Goal: Transaction & Acquisition: Purchase product/service

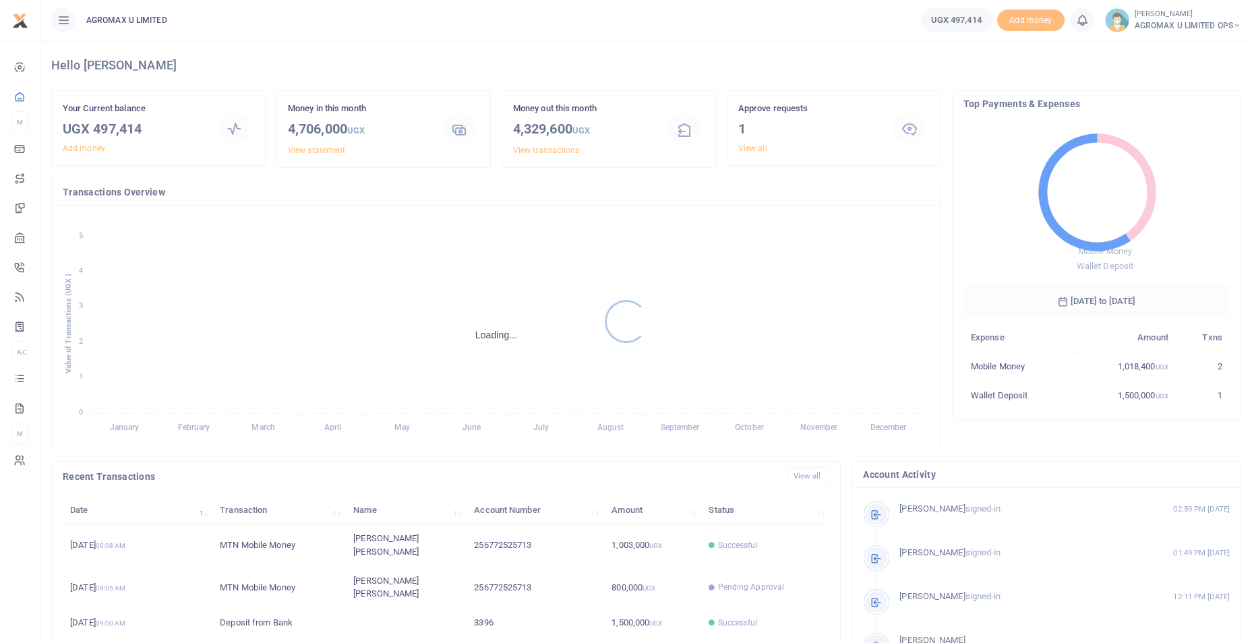
scroll to position [11, 11]
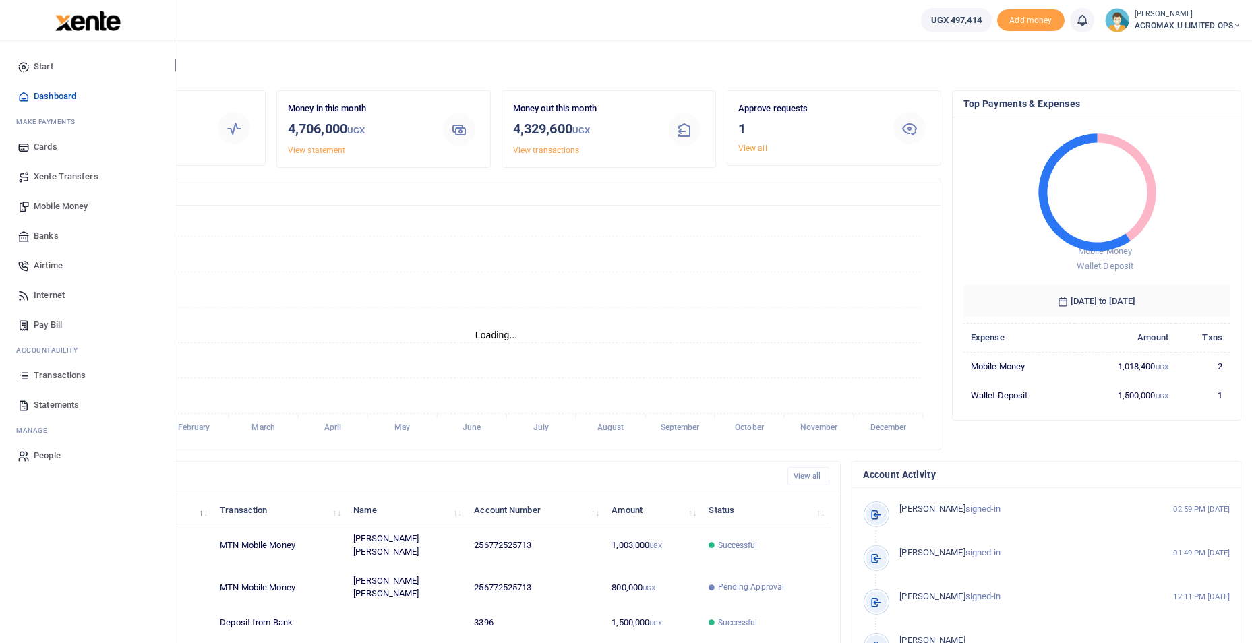
click at [59, 206] on span "Mobile Money" at bounding box center [61, 206] width 54 height 13
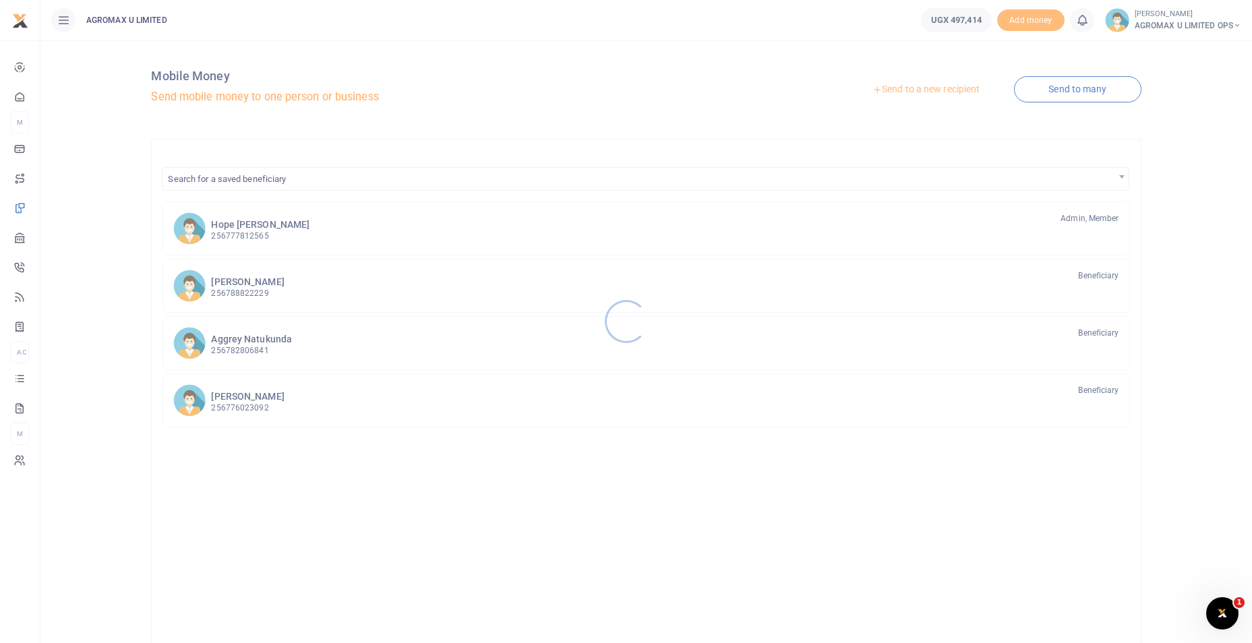
click at [909, 88] on div at bounding box center [626, 321] width 1252 height 643
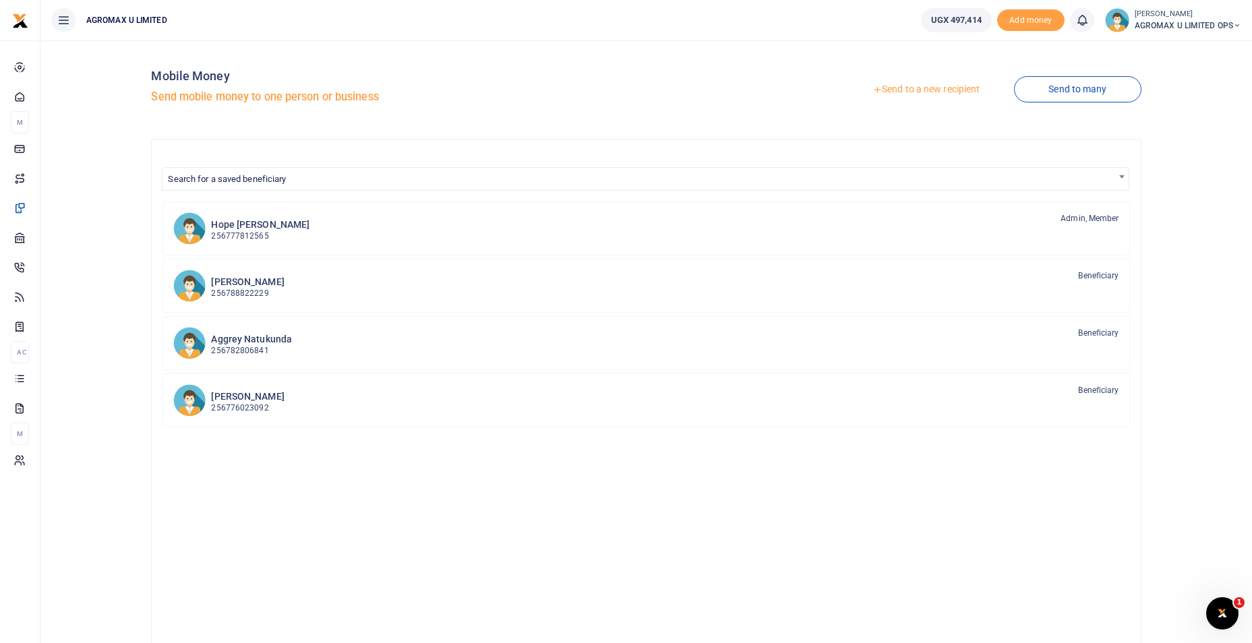
click at [935, 90] on link "Send to a new recipient" at bounding box center [926, 90] width 176 height 24
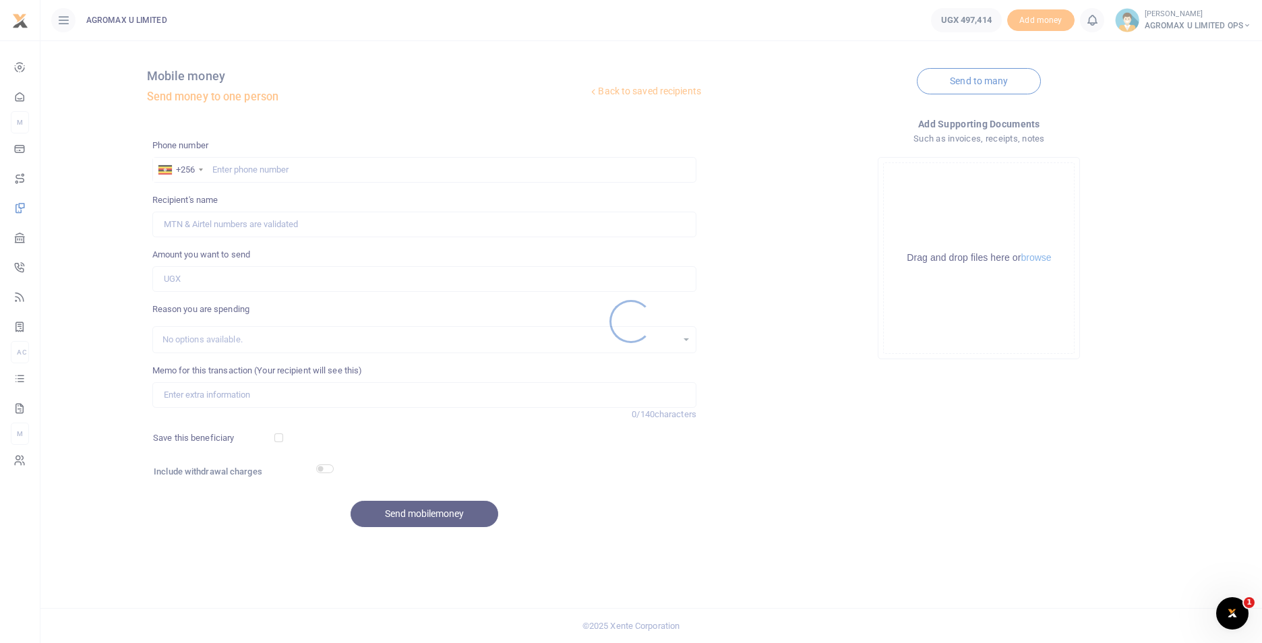
click at [241, 166] on div at bounding box center [631, 321] width 1262 height 643
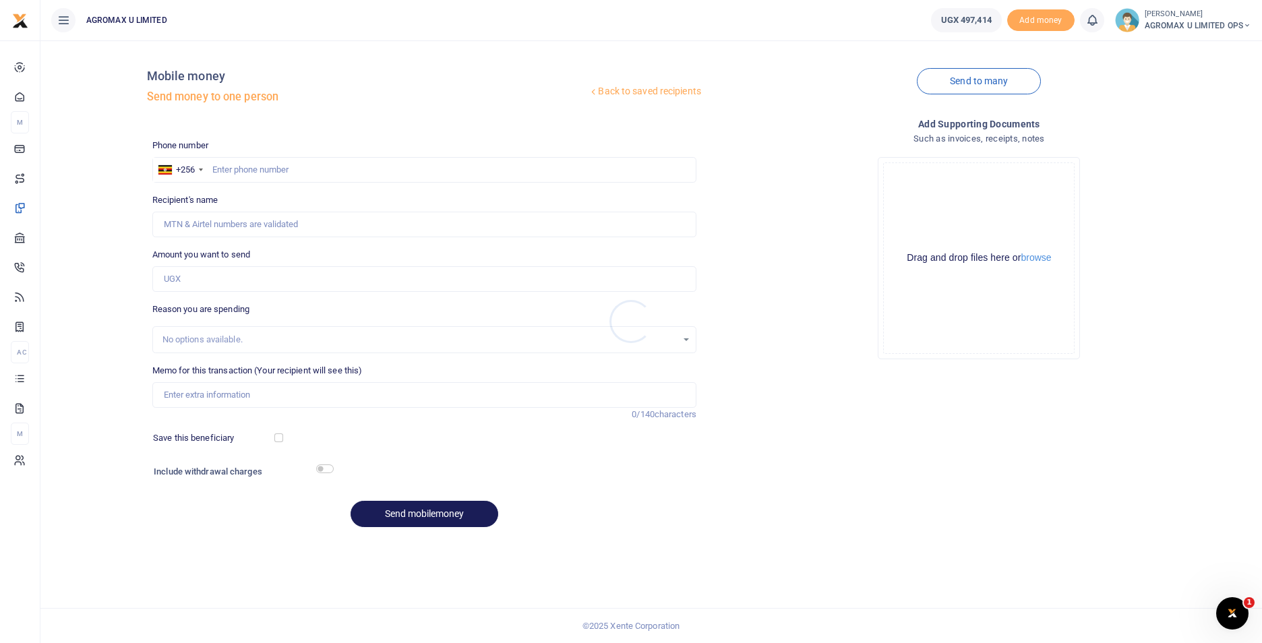
click at [252, 171] on div at bounding box center [631, 321] width 1262 height 643
click at [275, 170] on input "text" at bounding box center [424, 170] width 544 height 26
click at [277, 171] on input "text" at bounding box center [424, 170] width 544 height 26
type input "777812565"
type input "Namyalo Hope Stella"
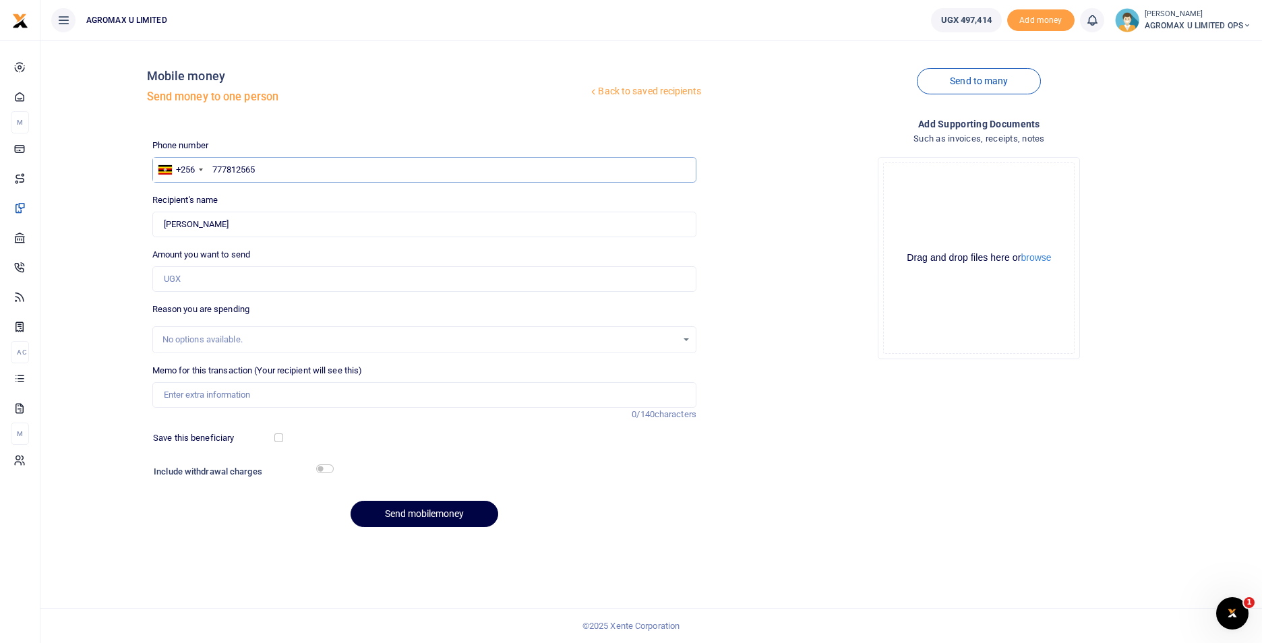
type input "777812565"
click at [186, 274] on input "Amount you want to send" at bounding box center [424, 279] width 544 height 26
type input "37,000"
click at [183, 392] on input "Memo for this transaction (Your recipient will see this)" at bounding box center [424, 395] width 544 height 26
type input "Board resolution fees"
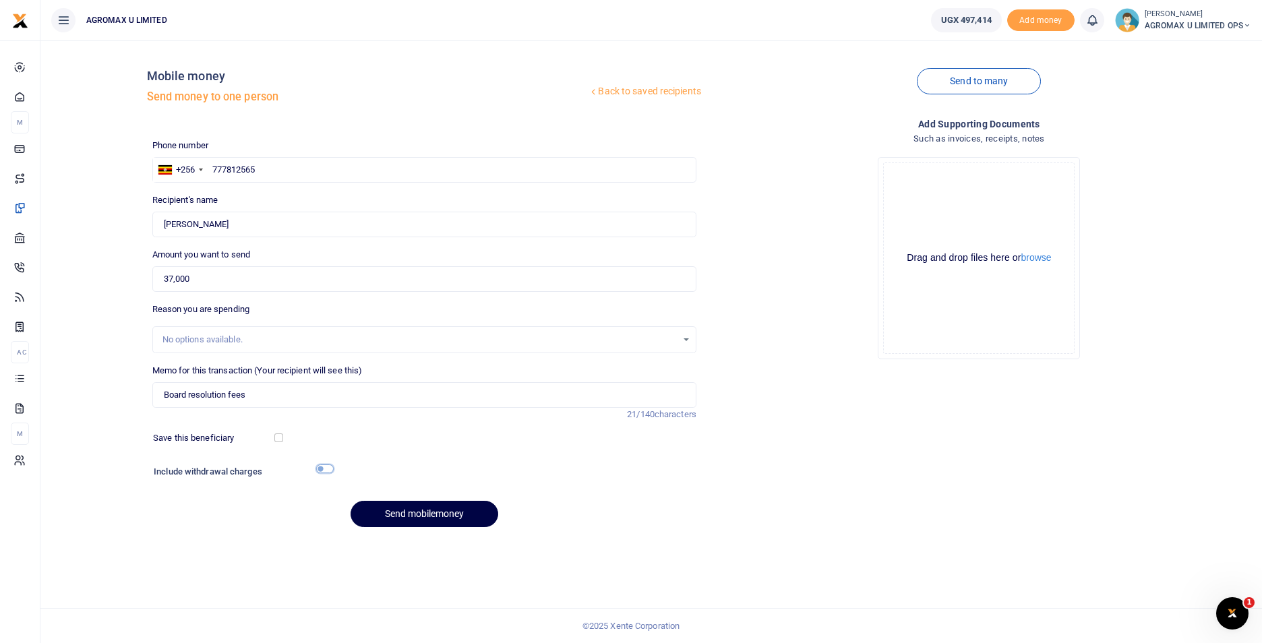
click at [324, 467] on input "checkbox" at bounding box center [325, 468] width 18 height 9
checkbox input "true"
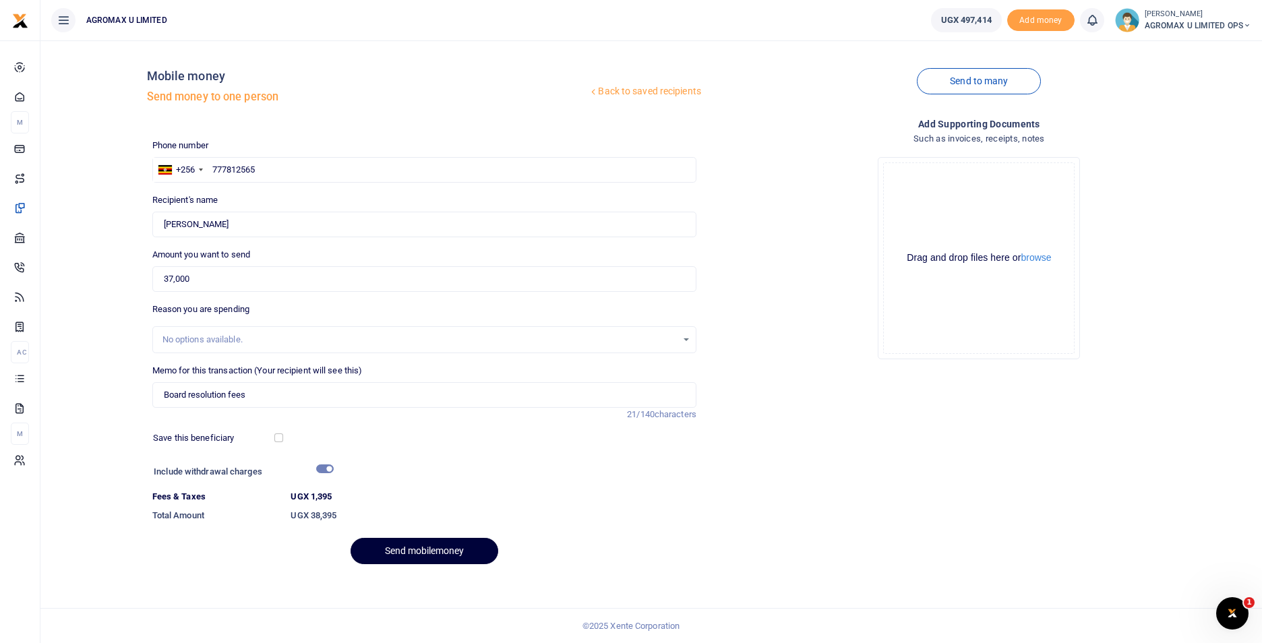
click at [410, 546] on button "Send mobilemoney" at bounding box center [425, 551] width 148 height 26
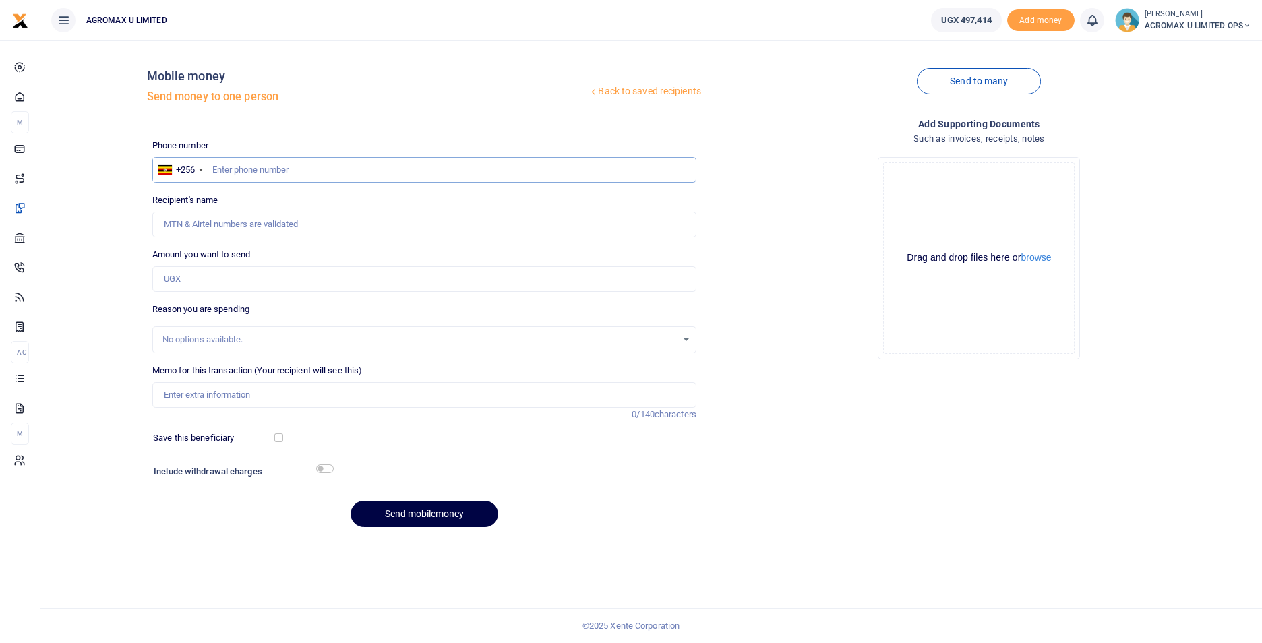
click at [241, 173] on input "text" at bounding box center [424, 170] width 544 height 26
click at [175, 282] on input "Amount you want to send" at bounding box center [424, 279] width 544 height 26
type input "155,000"
click at [252, 171] on input "text" at bounding box center [424, 170] width 544 height 26
type input "765480659"
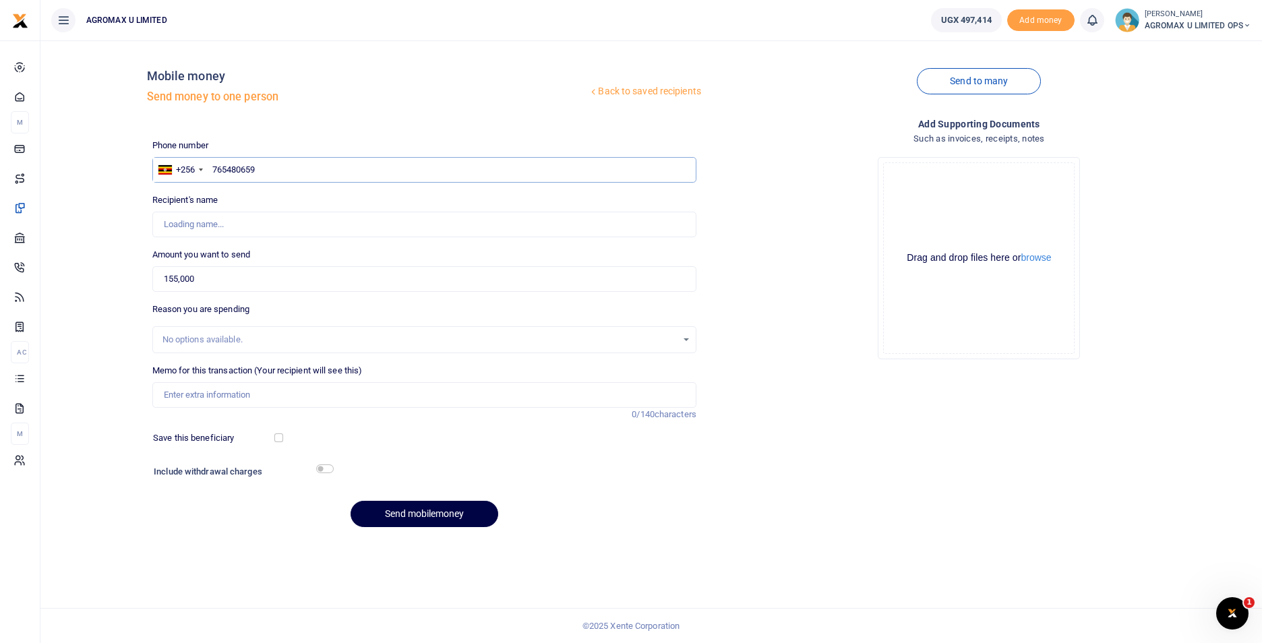
type input "May Namuyiga"
type input "765480659"
click at [248, 277] on input "155,000" at bounding box center [424, 279] width 544 height 26
click at [175, 278] on input "155,000" at bounding box center [424, 279] width 544 height 26
type input "165,000"
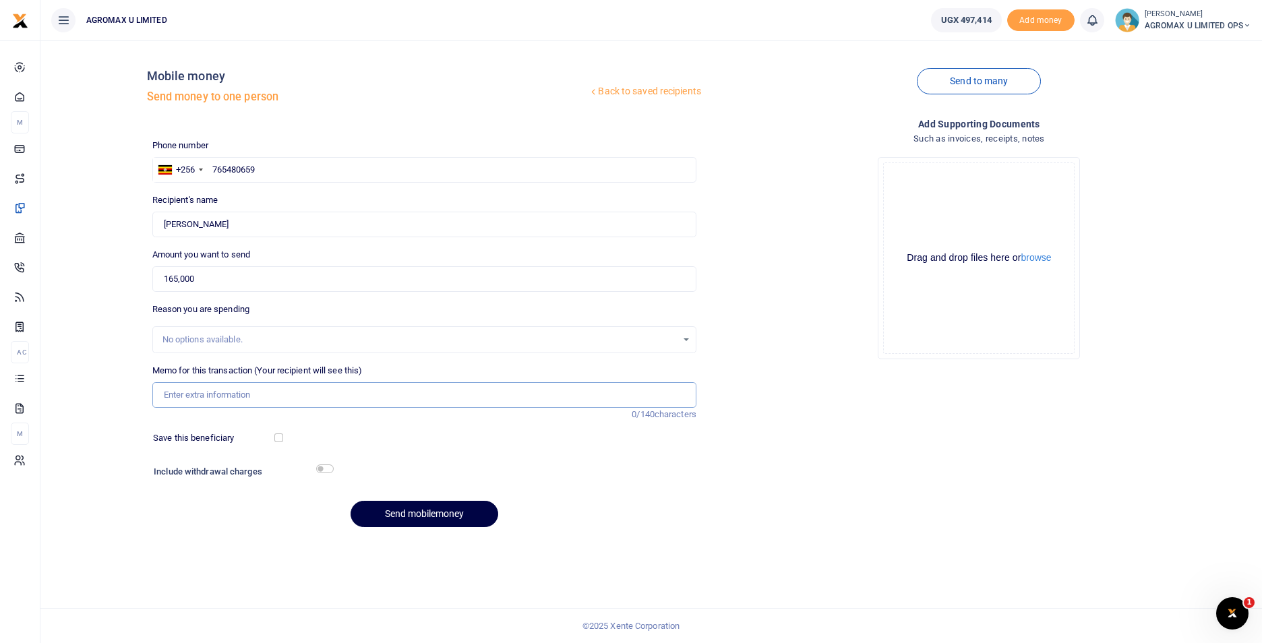
click at [245, 392] on input "Memo for this transaction (Your recipient will see this)" at bounding box center [424, 395] width 544 height 26
type input "fuel for UBH tyre machin repar"
click at [319, 463] on div "Include withdrawal charges" at bounding box center [240, 473] width 185 height 22
click at [318, 473] on h6 "Include withdrawal charges" at bounding box center [241, 471] width 174 height 11
click at [322, 467] on input "checkbox" at bounding box center [325, 468] width 18 height 9
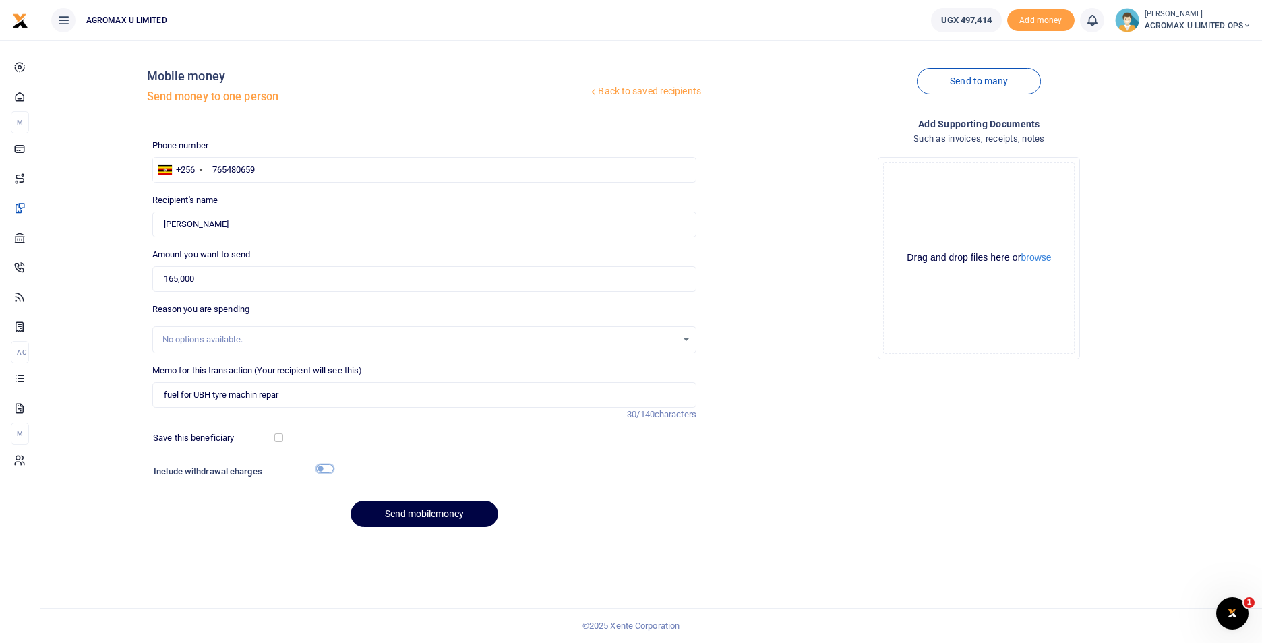
checkbox input "true"
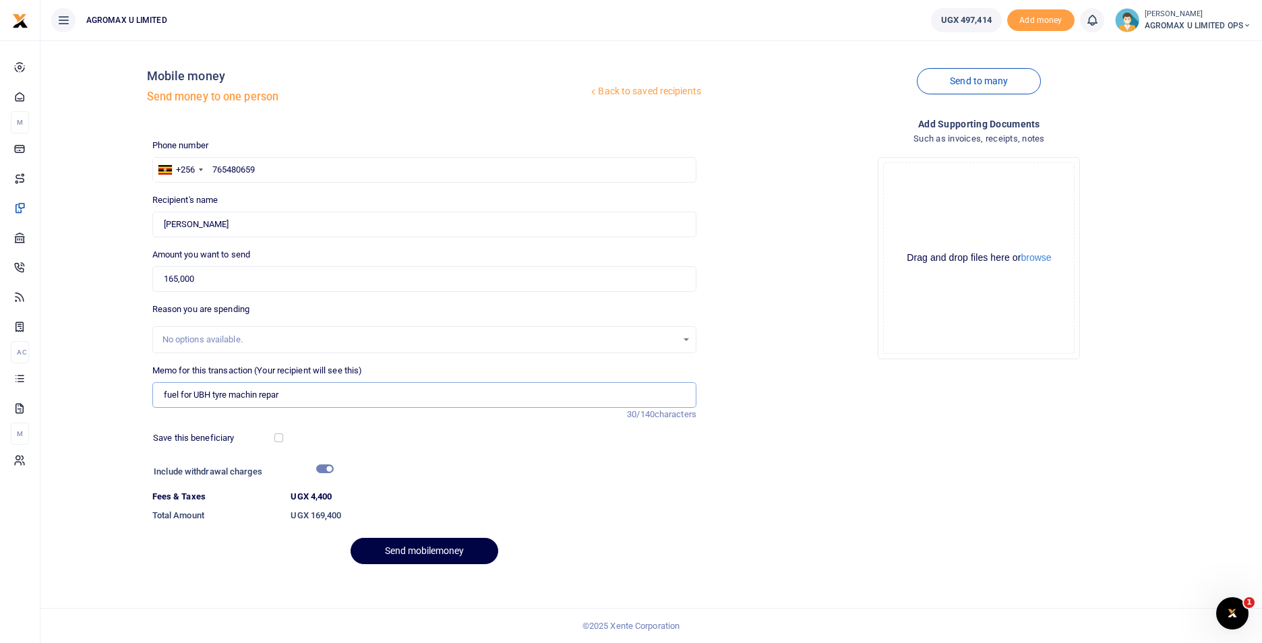
click at [275, 394] on input "fuel for UBH tyre machin repar" at bounding box center [424, 395] width 544 height 26
click at [278, 393] on input "fuel for UBH tyre machin repiar" at bounding box center [424, 395] width 544 height 26
type input "fuel for UBH tyre machin repair"
click at [427, 549] on button "Send mobilemoney" at bounding box center [425, 551] width 148 height 26
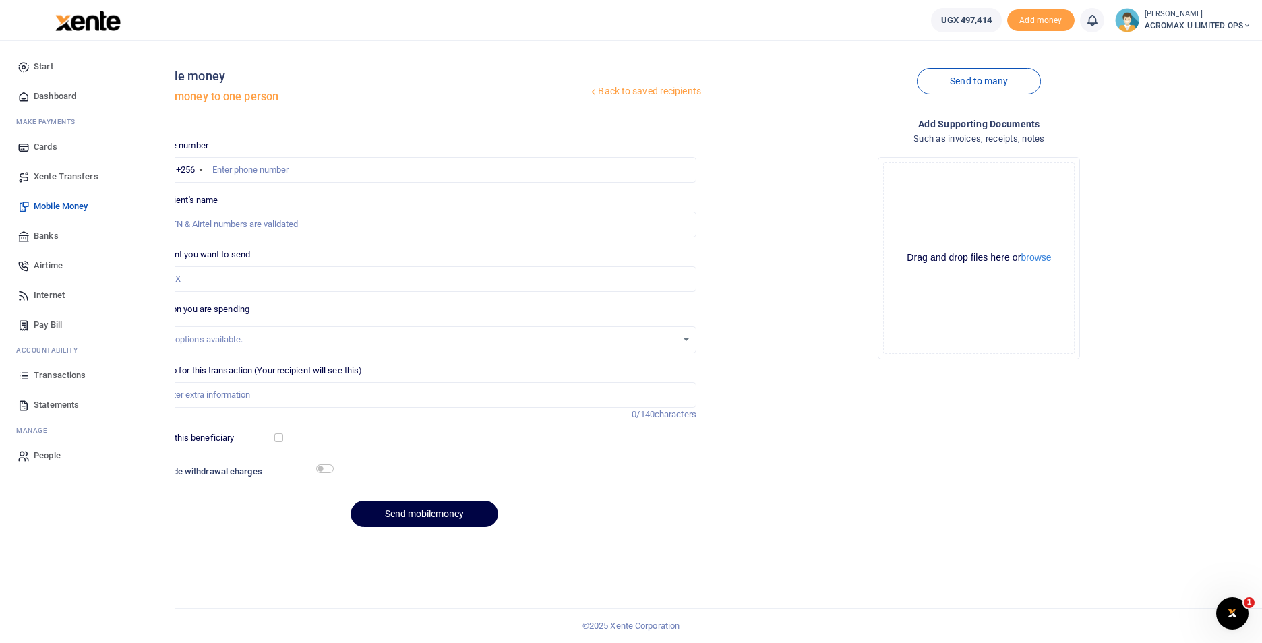
click at [64, 93] on span "Dashboard" at bounding box center [55, 96] width 42 height 13
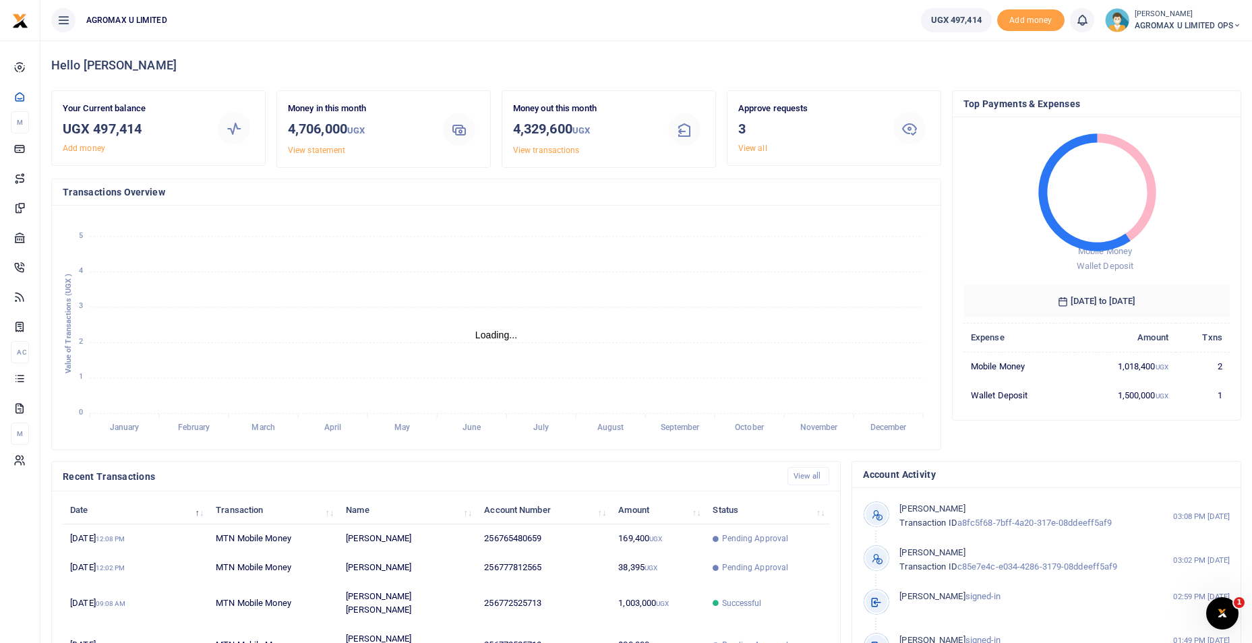
scroll to position [11, 11]
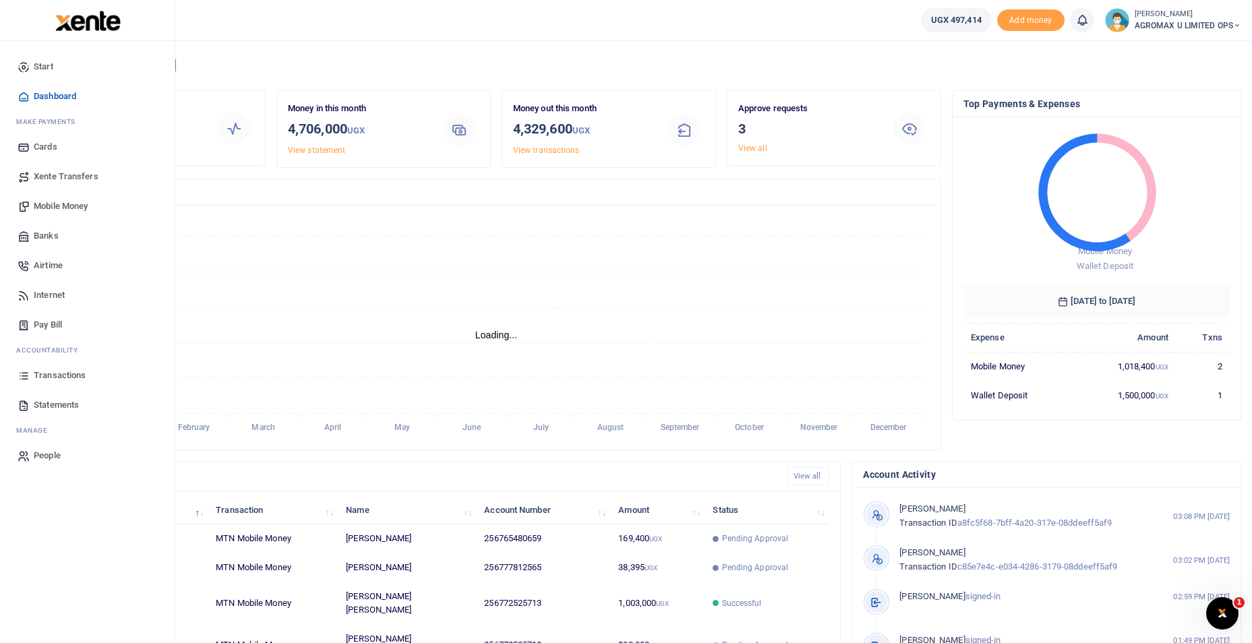
click at [46, 96] on span "Dashboard" at bounding box center [55, 96] width 42 height 13
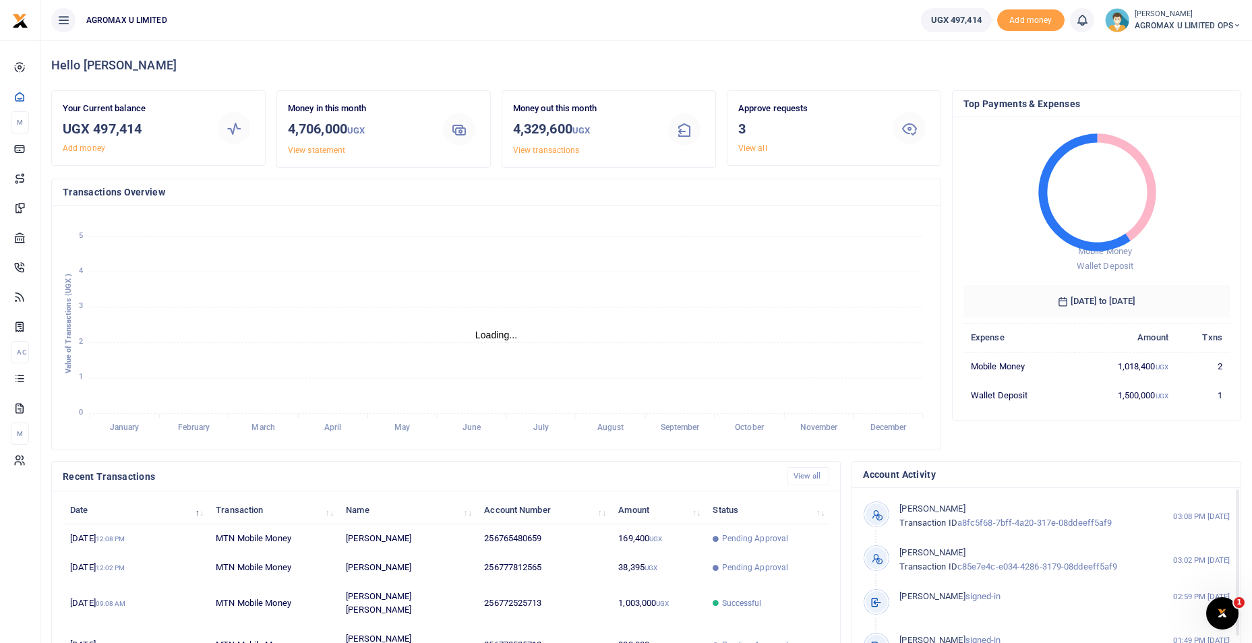
scroll to position [11, 11]
click at [818, 267] on icon "January January February February March March April April May May June June Jul…" at bounding box center [496, 327] width 867 height 222
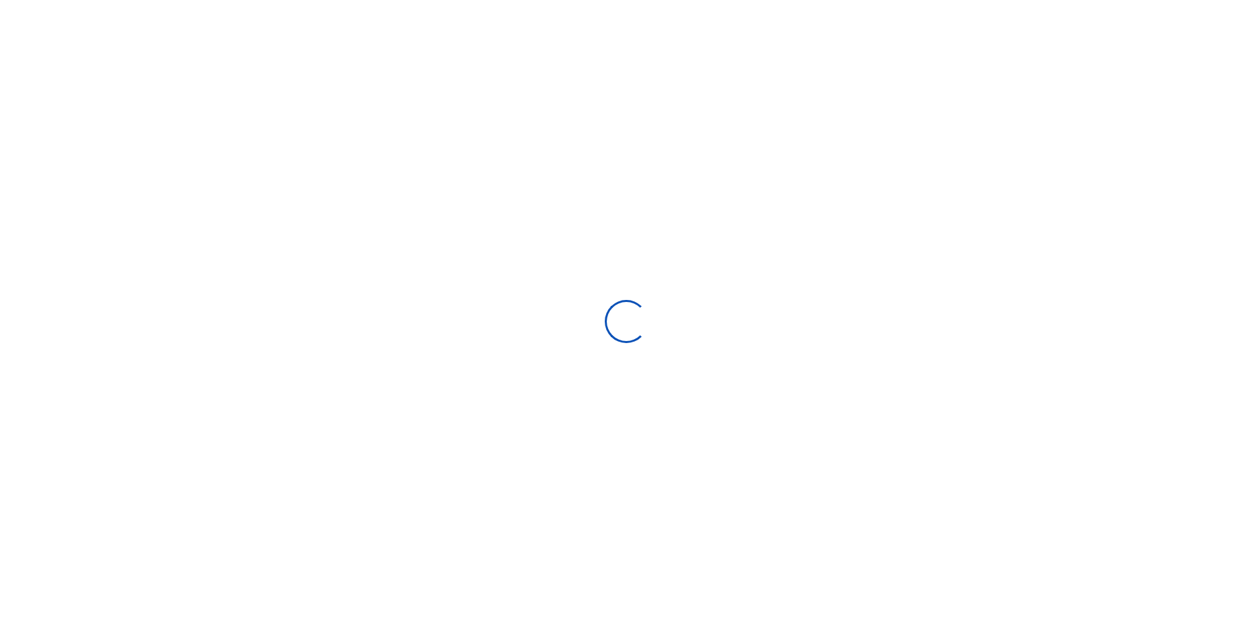
scroll to position [11, 11]
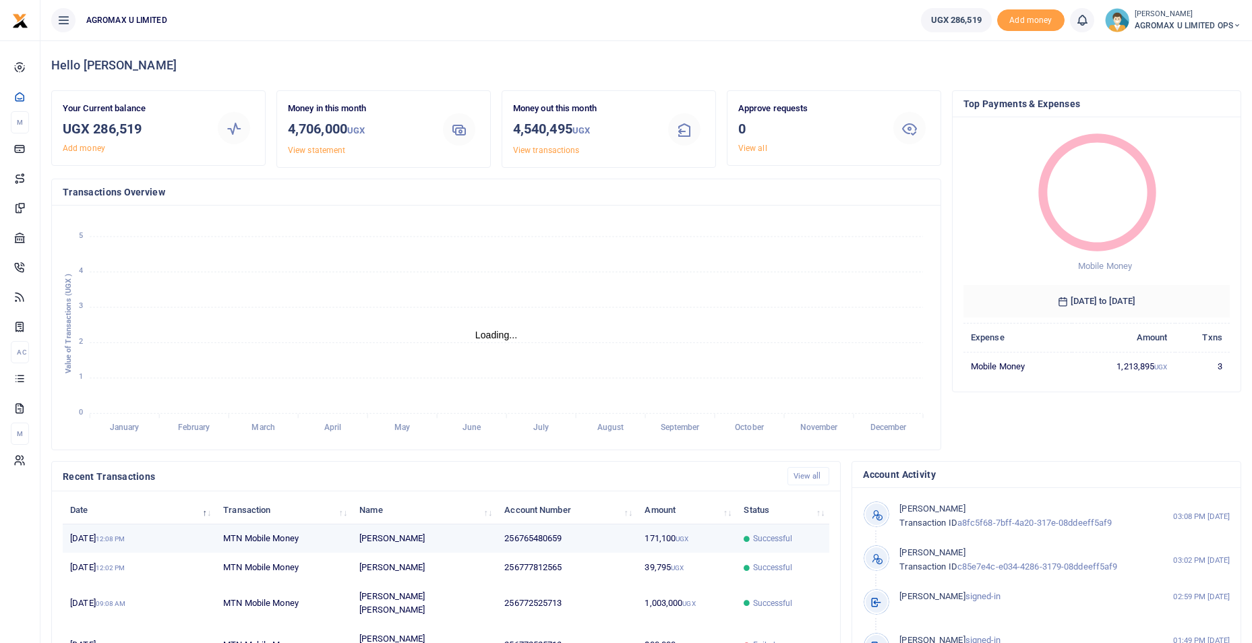
click at [694, 543] on td "171,100 UGX" at bounding box center [686, 538] width 99 height 29
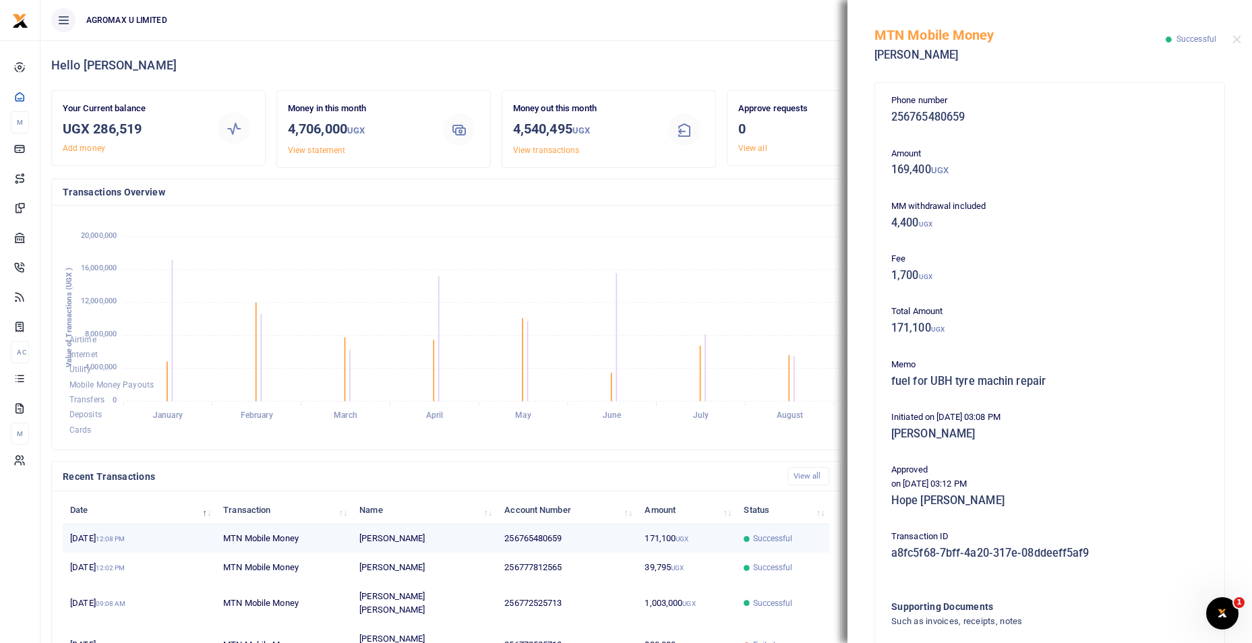
scroll to position [0, 0]
